Goal: Information Seeking & Learning: Learn about a topic

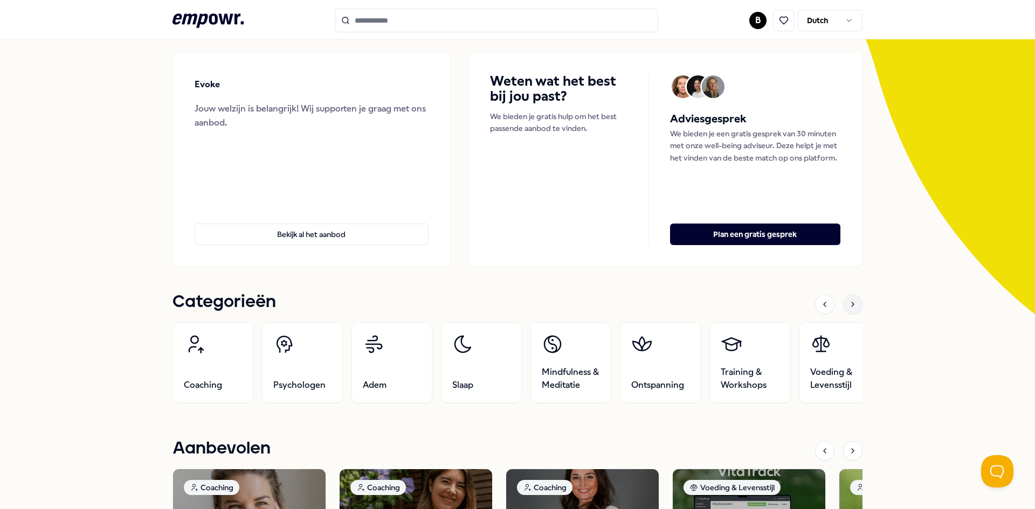
click at [843, 302] on div at bounding box center [852, 304] width 19 height 19
click at [849, 307] on icon at bounding box center [852, 304] width 9 height 9
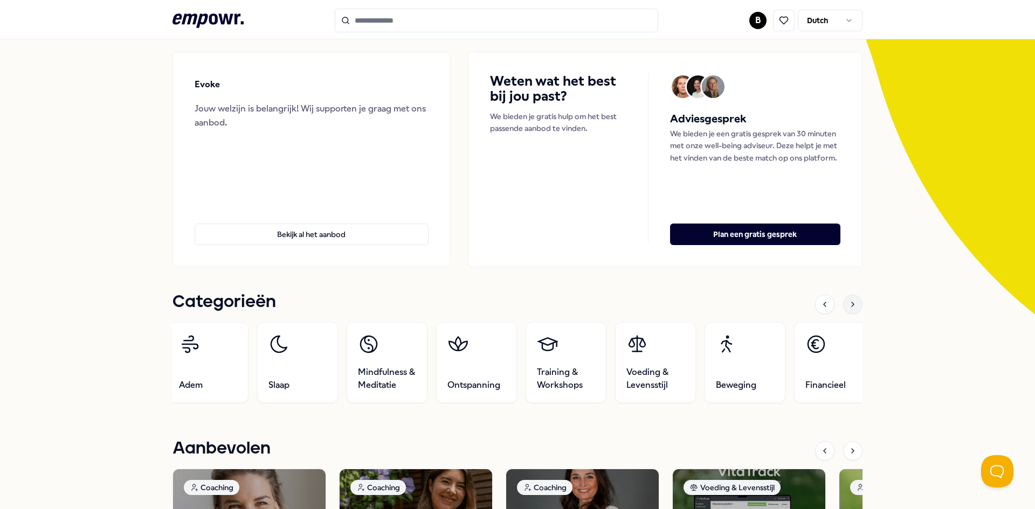
click at [849, 307] on icon at bounding box center [852, 304] width 9 height 9
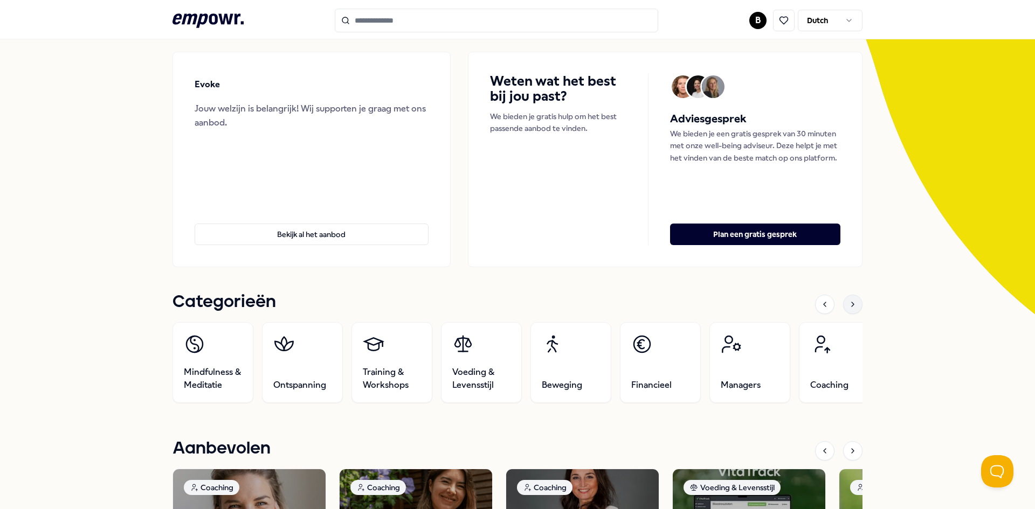
click at [849, 307] on icon at bounding box center [852, 304] width 9 height 9
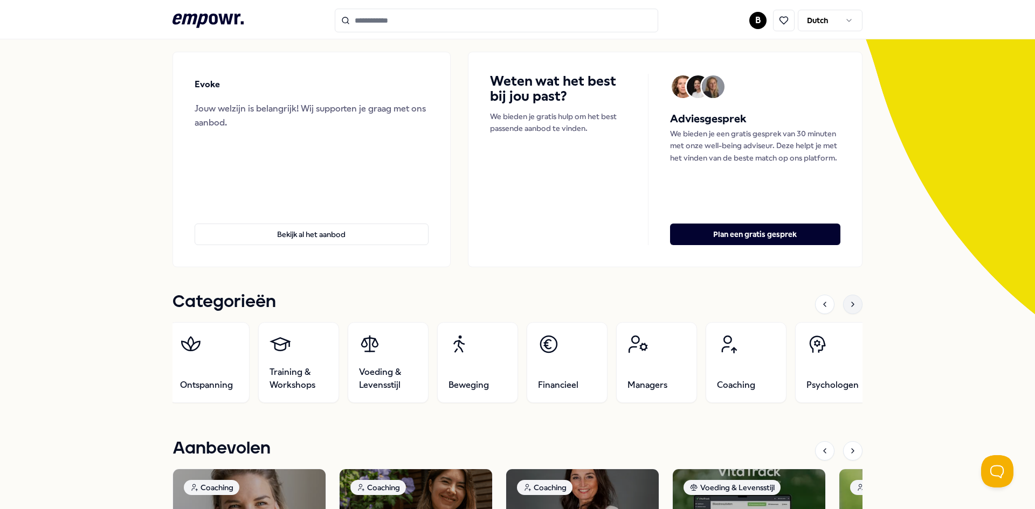
click at [849, 307] on icon at bounding box center [852, 304] width 9 height 9
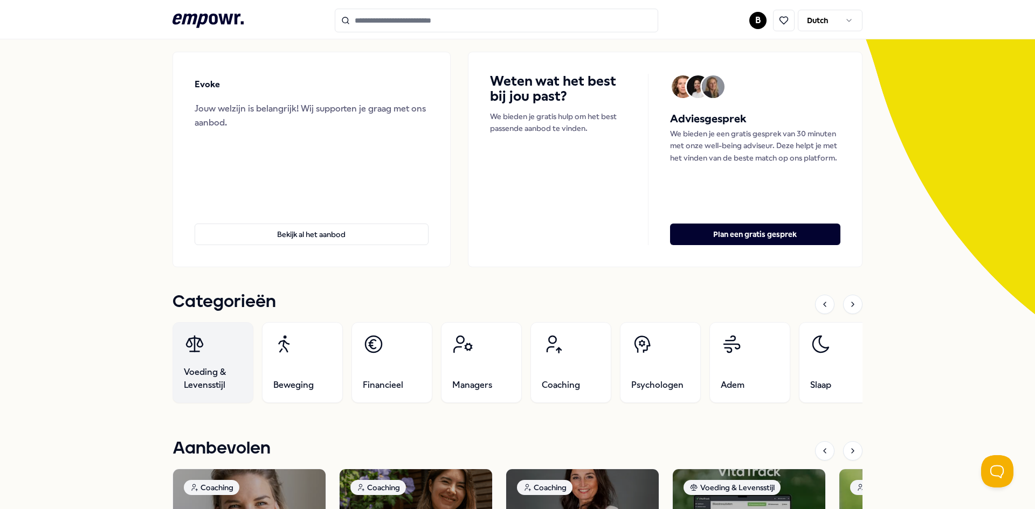
click at [231, 384] on span "Voeding & Levensstijl" at bounding box center [213, 379] width 58 height 26
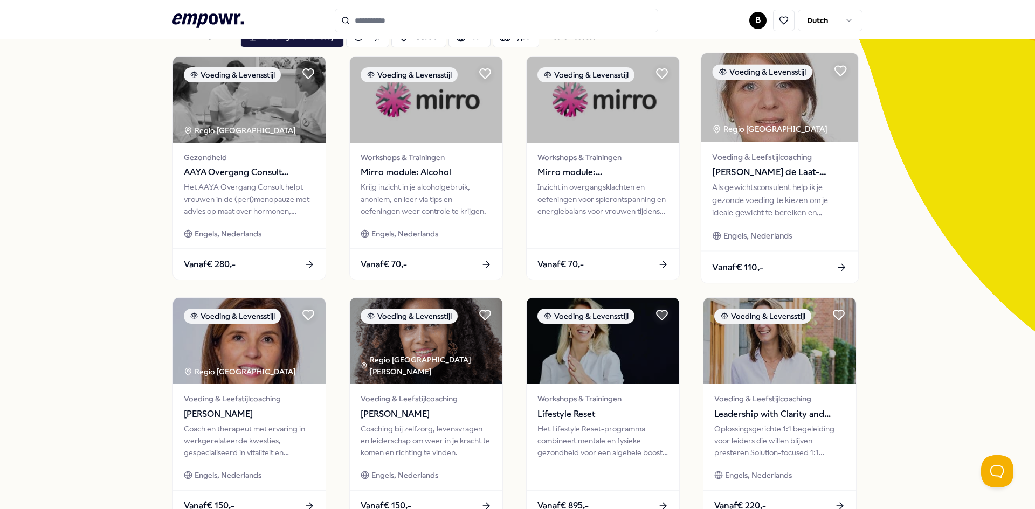
scroll to position [54, 0]
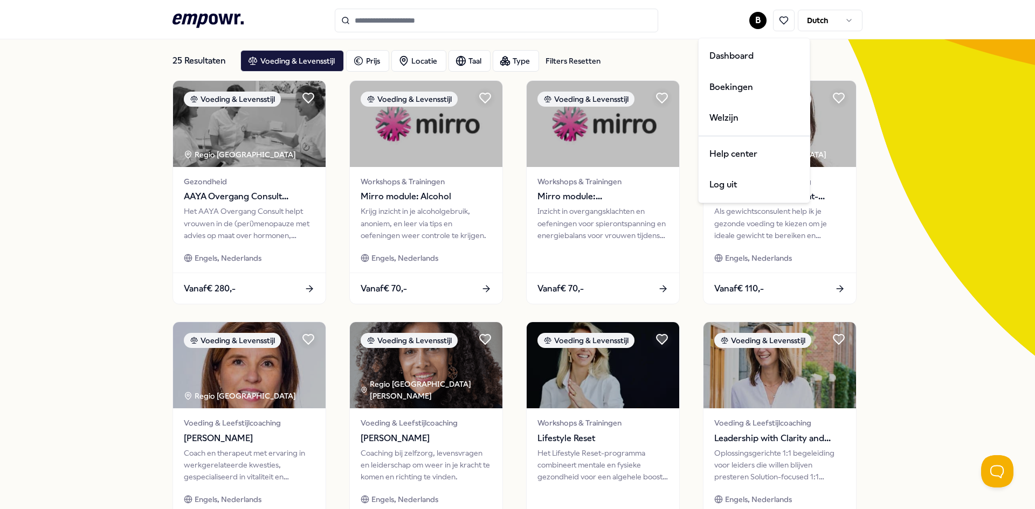
click at [760, 18] on html ".empowr-logo_svg__cls-1{fill:#03032f} B Dutch Alle categorieën Self-care librar…" at bounding box center [517, 254] width 1035 height 509
click at [767, 53] on div "Dashboard" at bounding box center [754, 55] width 107 height 31
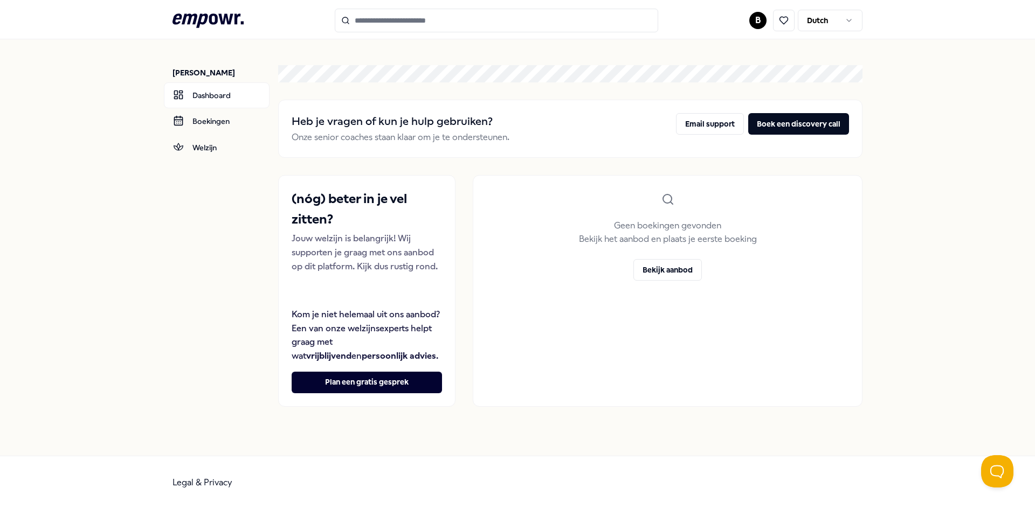
click at [762, 17] on html ".empowr-logo_svg__cls-1{fill:#03032f} B Dutch [PERSON_NAME] Dashboard Boekingen…" at bounding box center [517, 254] width 1035 height 509
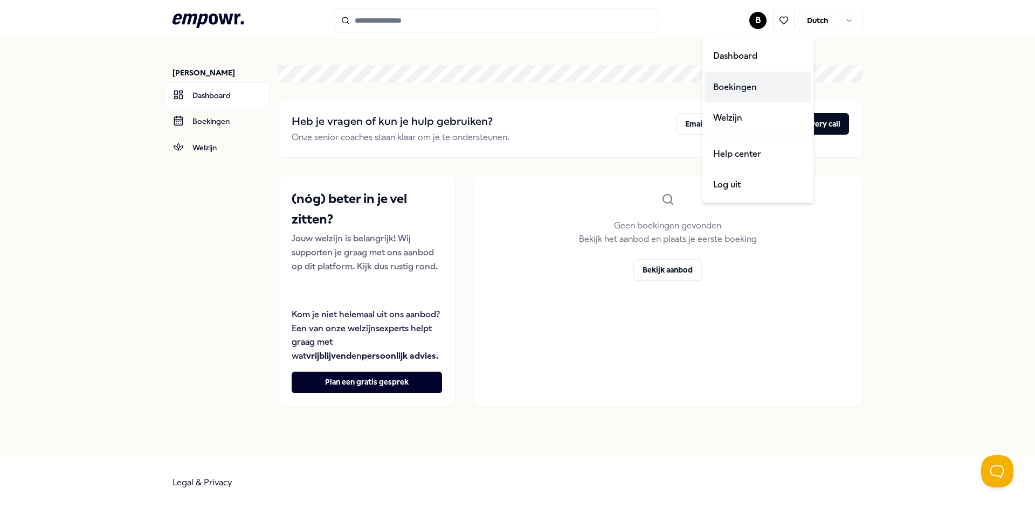
click at [749, 89] on div "Boekingen" at bounding box center [757, 87] width 107 height 31
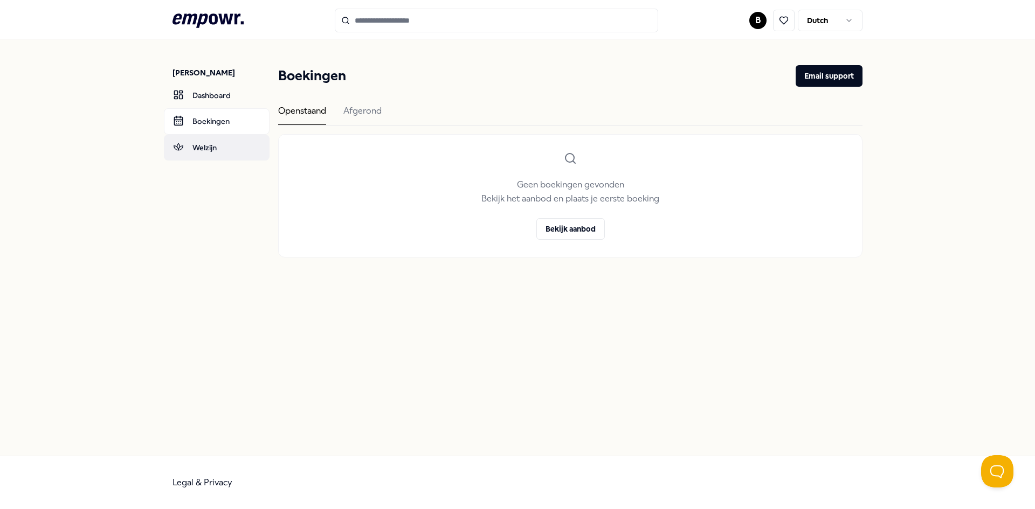
click at [186, 146] on link "Welzijn" at bounding box center [217, 148] width 106 height 26
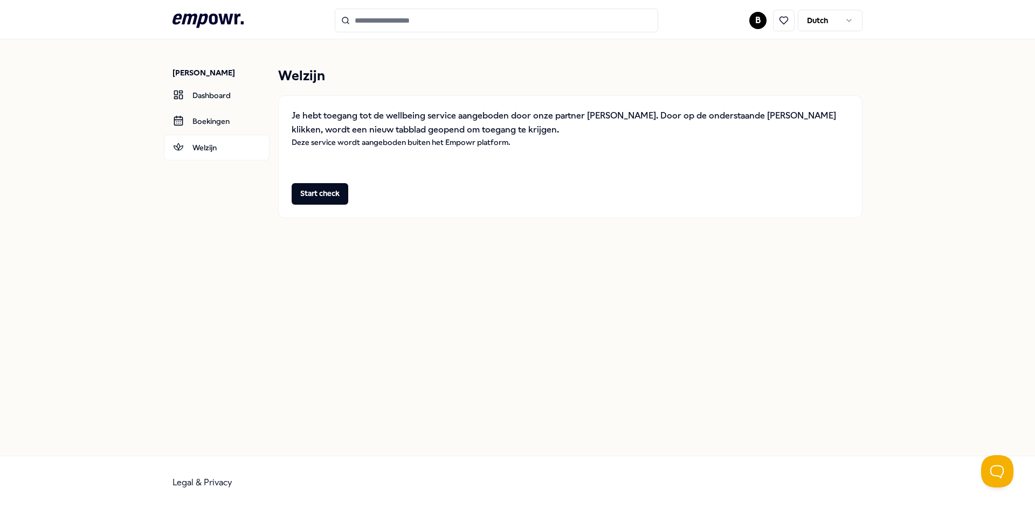
click at [219, 26] on icon ".empowr-logo_svg__cls-1{fill:#03032f}" at bounding box center [207, 21] width 71 height 20
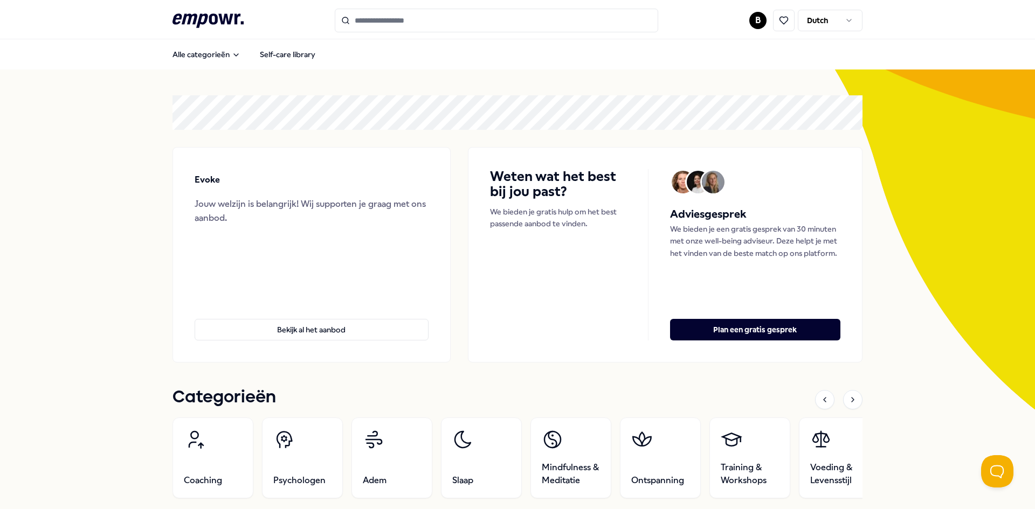
click at [301, 58] on link "Self-care library" at bounding box center [287, 55] width 73 height 22
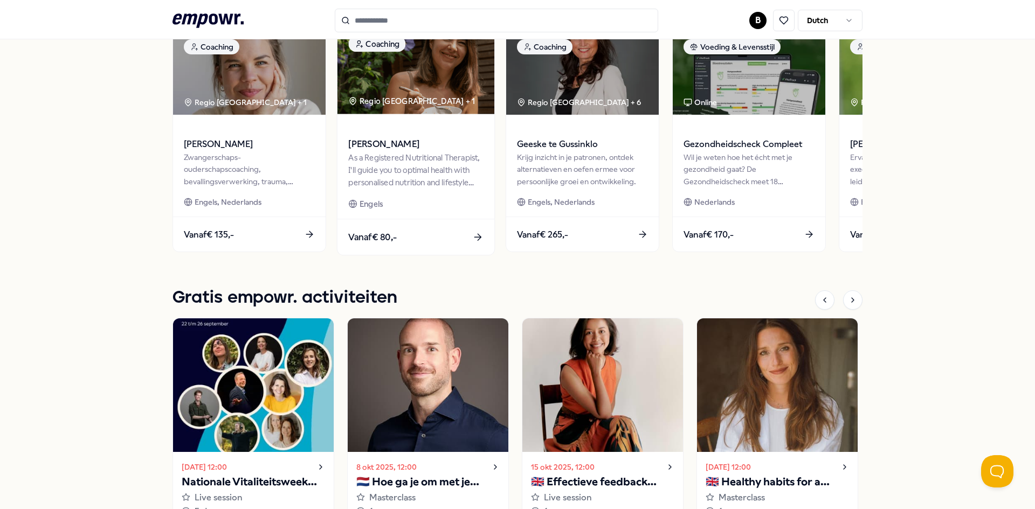
scroll to position [755, 0]
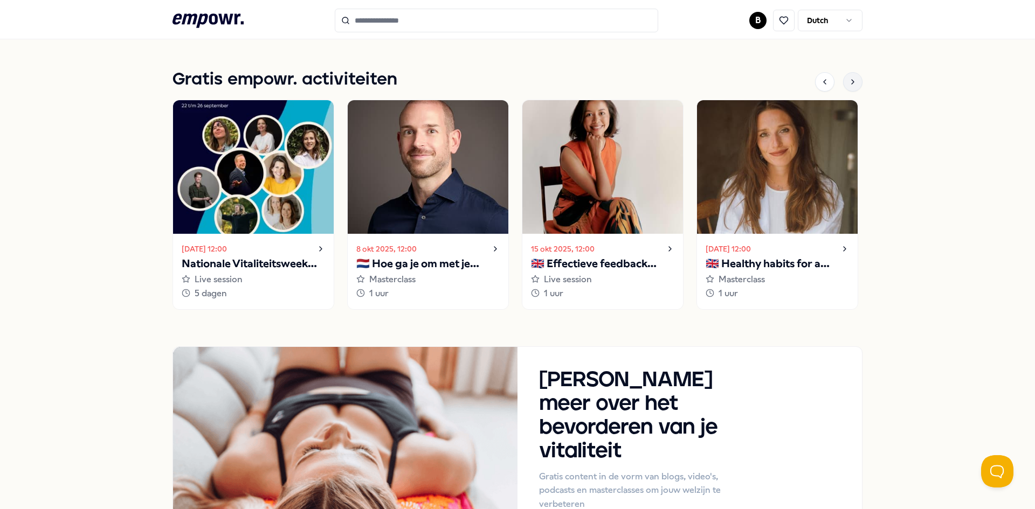
click at [852, 82] on icon at bounding box center [852, 82] width 9 height 9
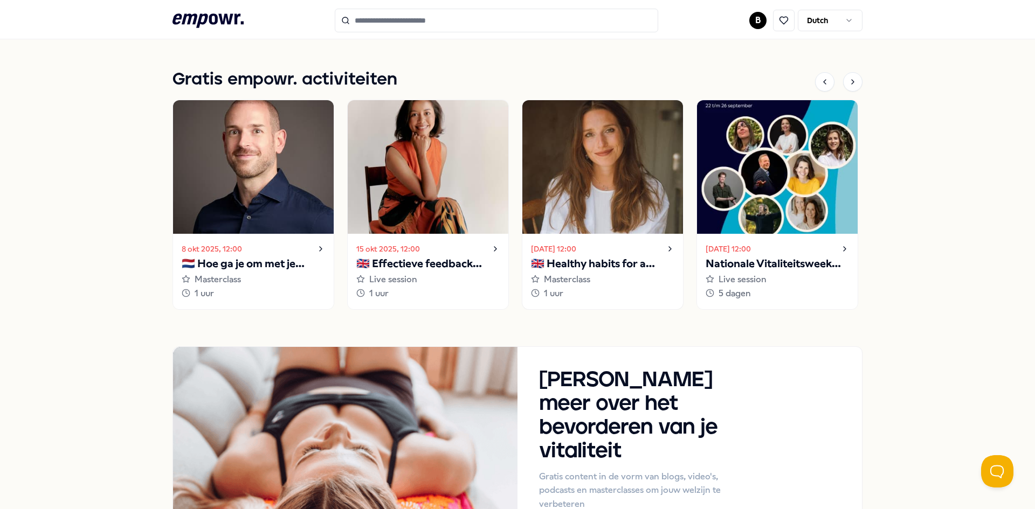
click at [644, 265] on p "🇬🇧 Healthy habits for a stress-free start to the year" at bounding box center [602, 263] width 143 height 17
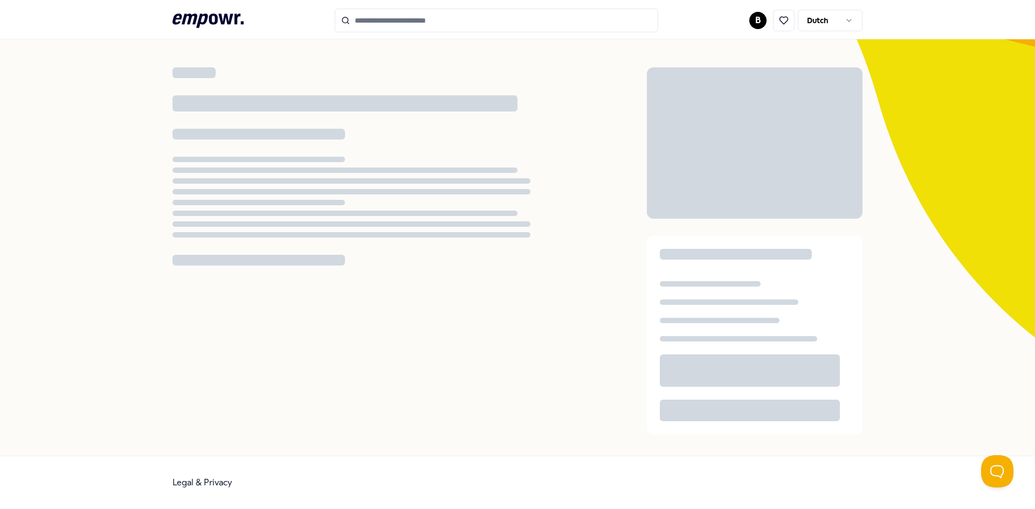
scroll to position [70, 0]
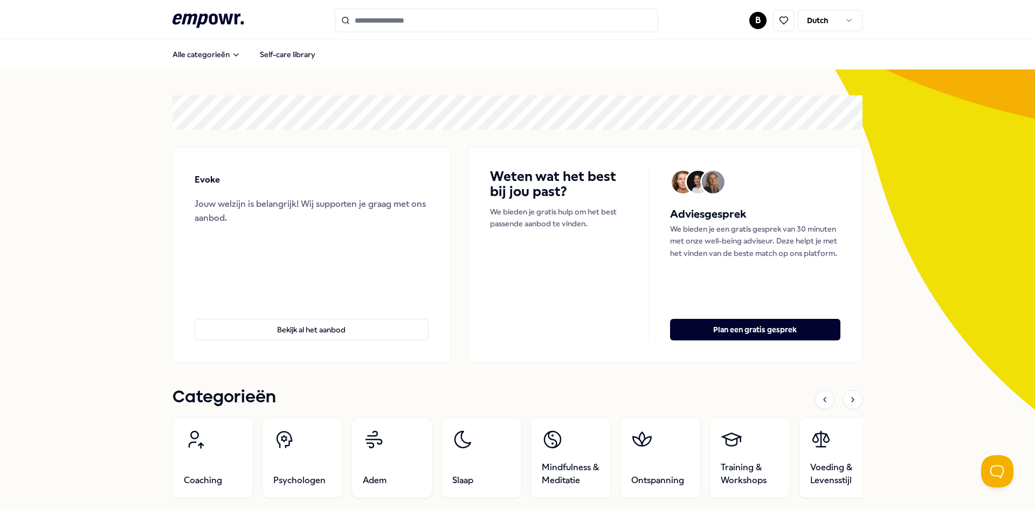
click at [826, 21] on html ".empowr-logo_svg__cls-1{fill:#03032f} B Dutch Alle categorieën Self-care librar…" at bounding box center [517, 254] width 1035 height 509
click at [659, 65] on html ".empowr-logo_svg__cls-1{fill:#03032f} B Dutch Alle categorieën Self-care librar…" at bounding box center [517, 254] width 1035 height 509
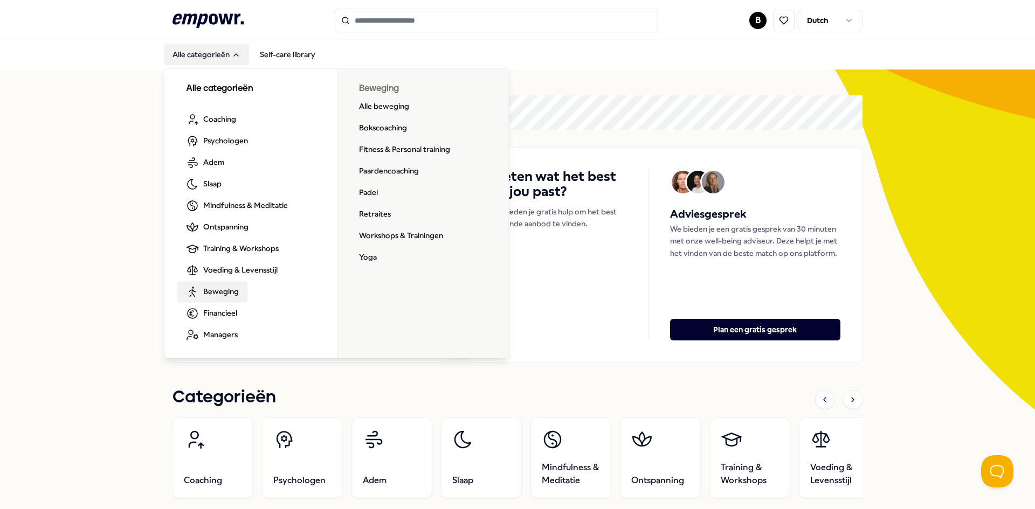
click at [233, 299] on link "Beweging" at bounding box center [212, 292] width 70 height 22
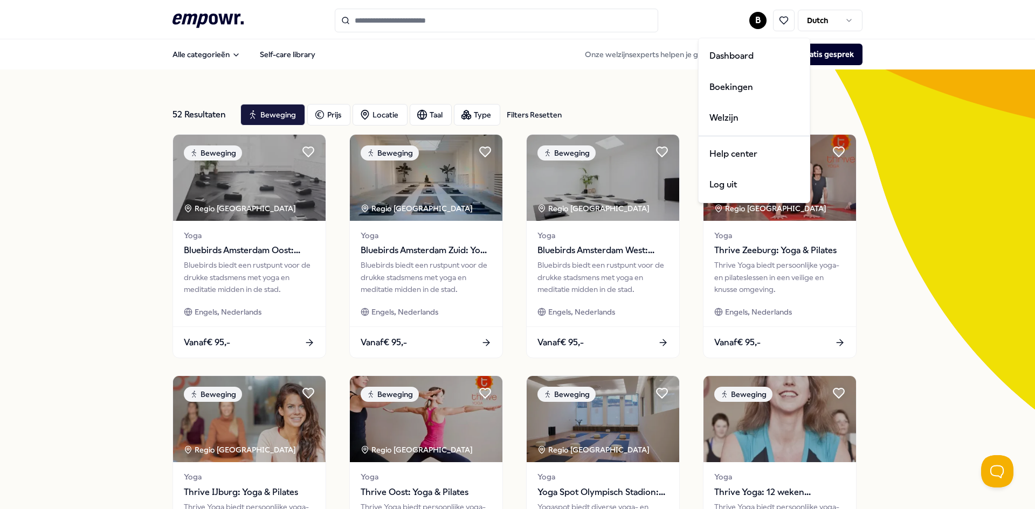
click at [748, 17] on html ".empowr-logo_svg__cls-1{fill:#03032f} B Dutch Alle categorieën Self-care librar…" at bounding box center [517, 254] width 1035 height 509
click at [735, 47] on div "Dashboard" at bounding box center [754, 55] width 107 height 31
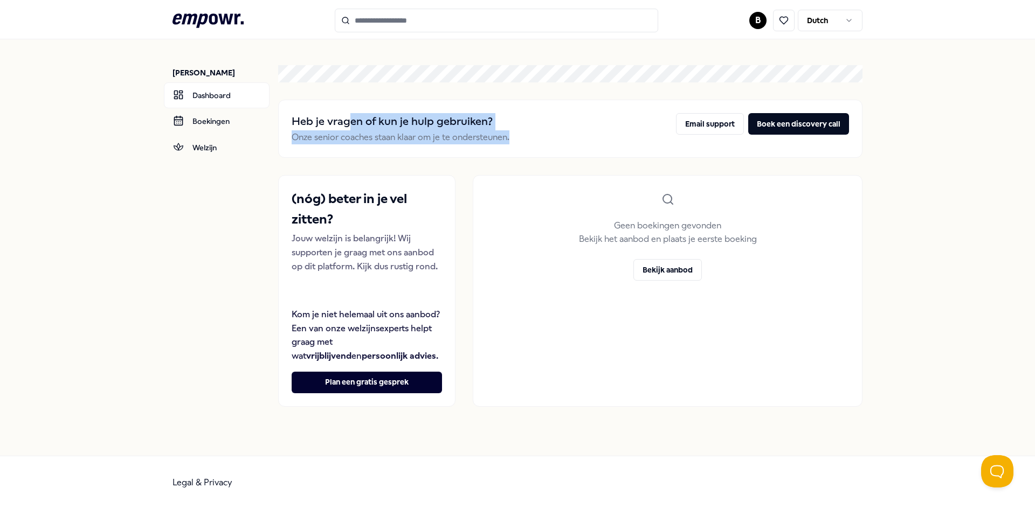
drag, startPoint x: 349, startPoint y: 115, endPoint x: 520, endPoint y: 136, distance: 171.6
click at [520, 136] on div "Heb je vragen of [PERSON_NAME] hulp gebruiken? Onze senior coaches staan klaar …" at bounding box center [570, 128] width 557 height 31
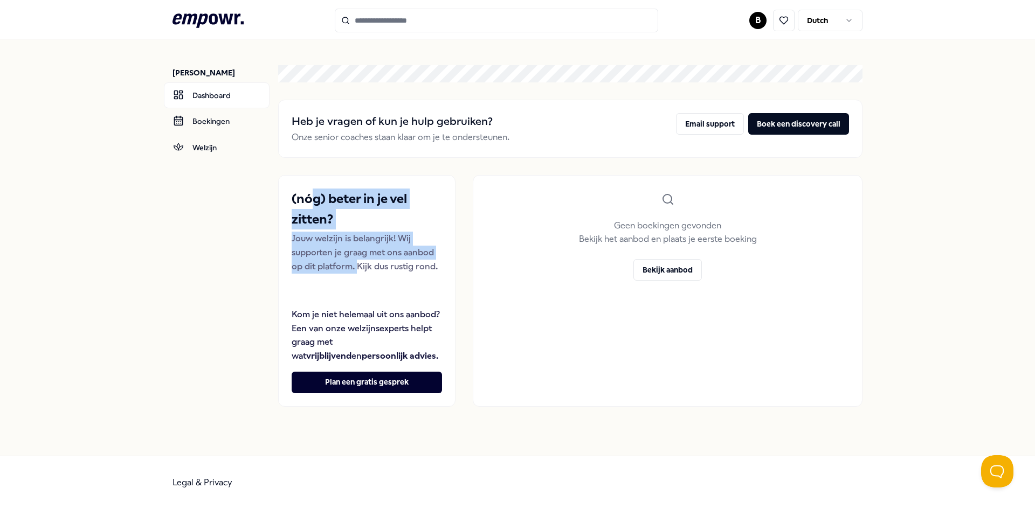
drag, startPoint x: 308, startPoint y: 207, endPoint x: 358, endPoint y: 295, distance: 101.3
click at [358, 295] on div "(nóg) beter in je vel zitten? Jouw welzijn is belangrijk! Wij supporten je graa…" at bounding box center [367, 249] width 150 height 120
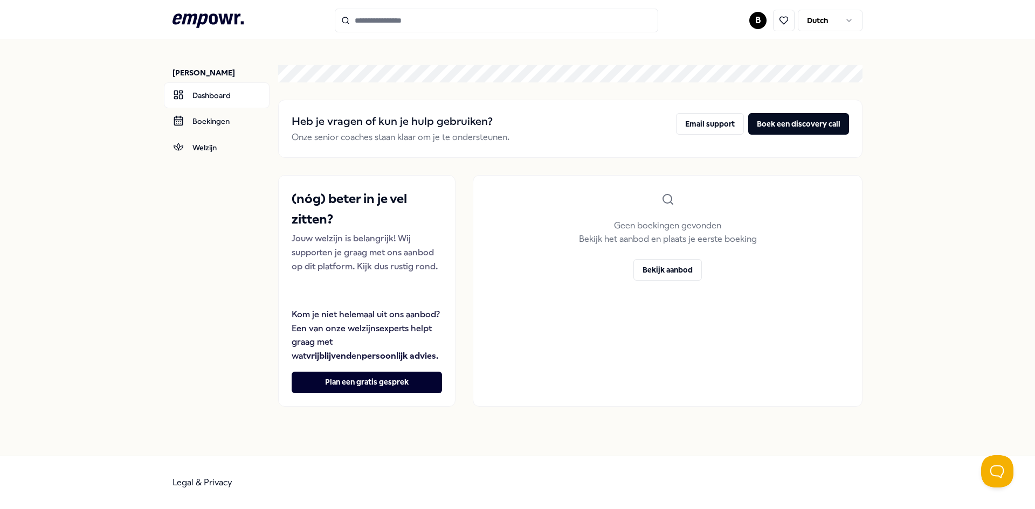
click at [614, 302] on div "Geen boekingen gevonden Bekijk het aanbod en plaats je eerste boeking Bekijk aa…" at bounding box center [668, 291] width 390 height 232
click at [227, 19] on icon at bounding box center [207, 20] width 71 height 14
